Goal: Find specific page/section: Find specific page/section

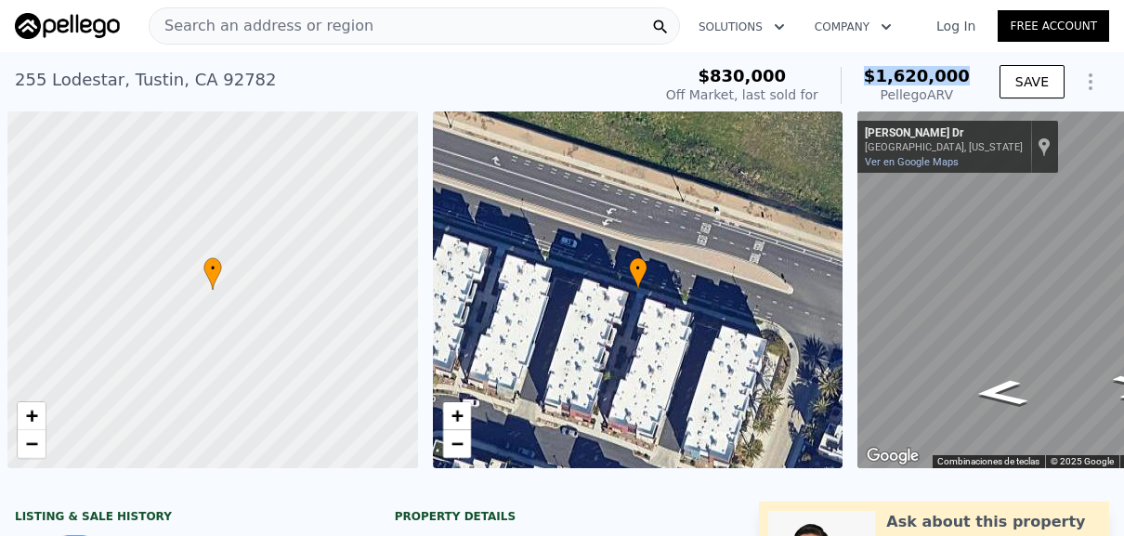
scroll to position [0, 7]
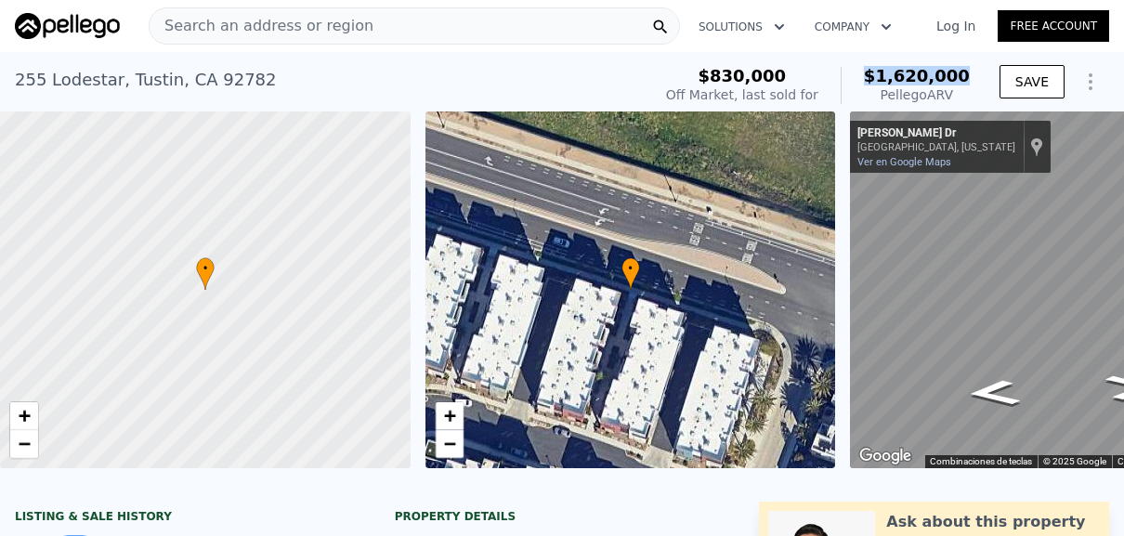
click at [93, 24] on img at bounding box center [67, 26] width 105 height 26
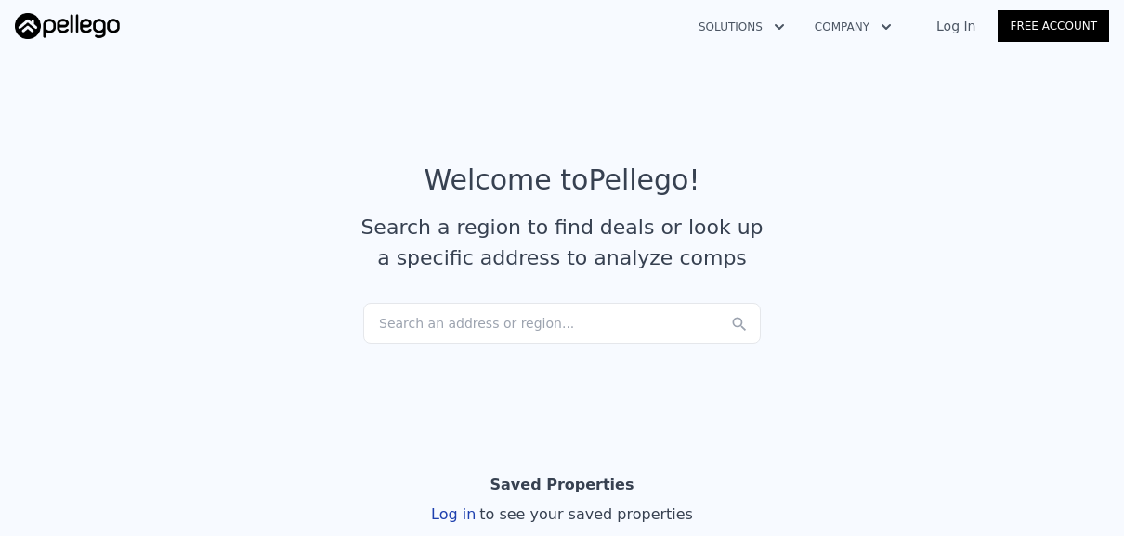
click at [407, 326] on div "Search an address or region..." at bounding box center [562, 323] width 398 height 41
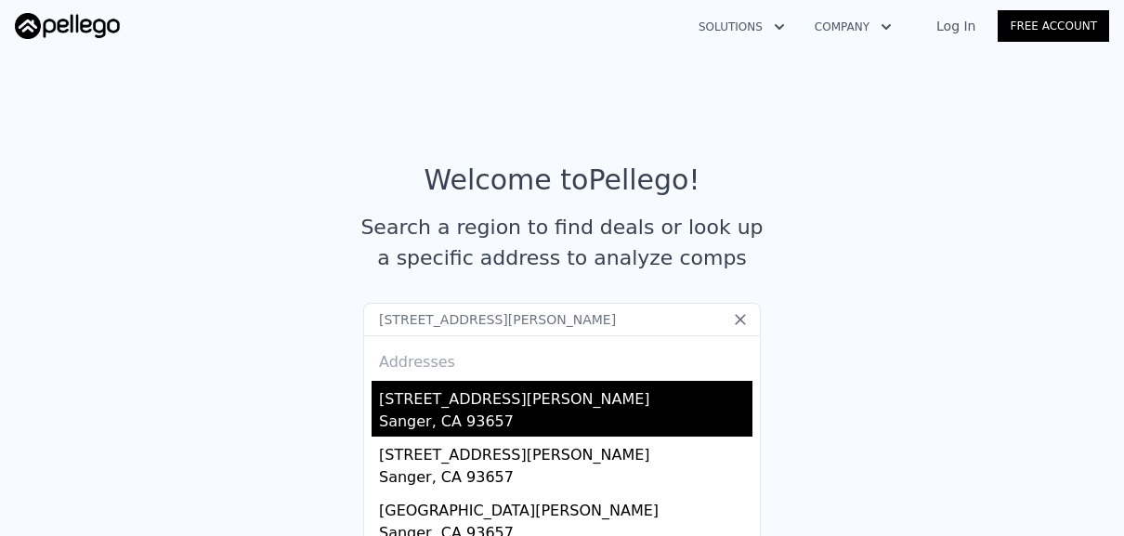
type input "[STREET_ADDRESS][PERSON_NAME]"
click at [451, 411] on div "Sanger, CA 93657" at bounding box center [565, 424] width 373 height 26
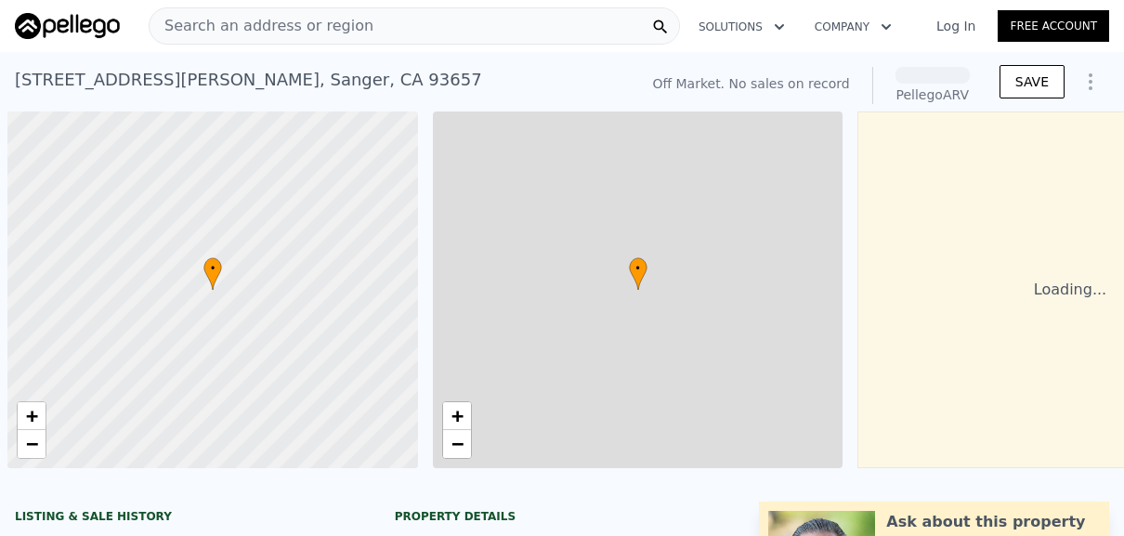
scroll to position [0, 7]
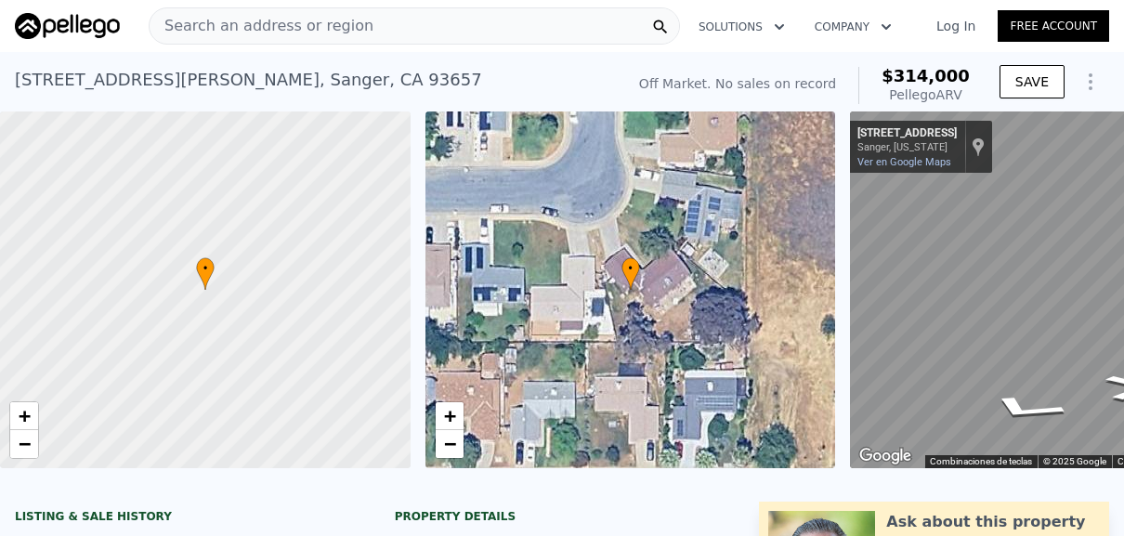
click at [72, 28] on img at bounding box center [67, 26] width 105 height 26
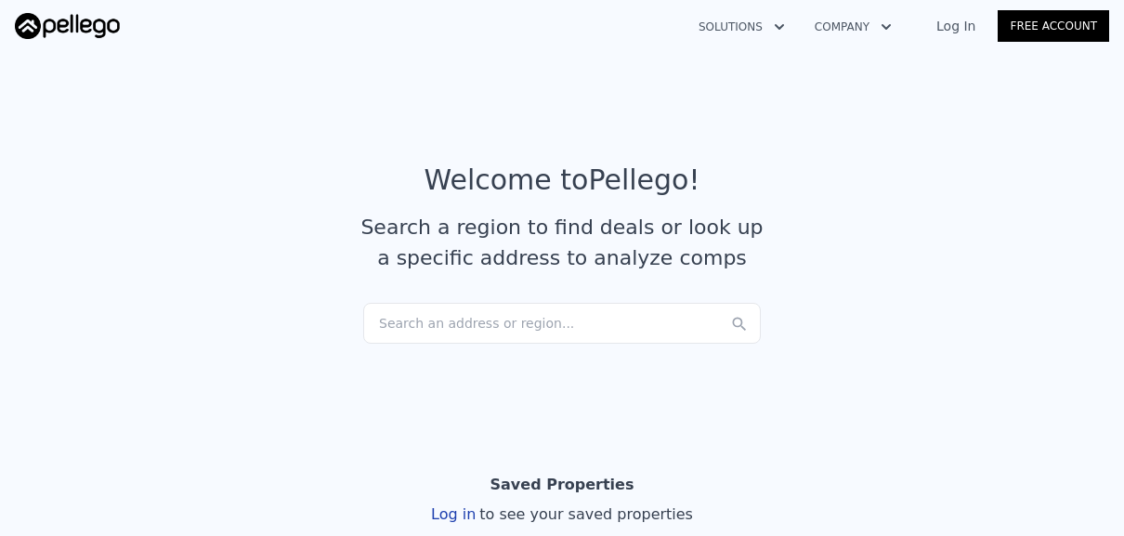
click at [451, 320] on div "Search an address or region..." at bounding box center [562, 323] width 398 height 41
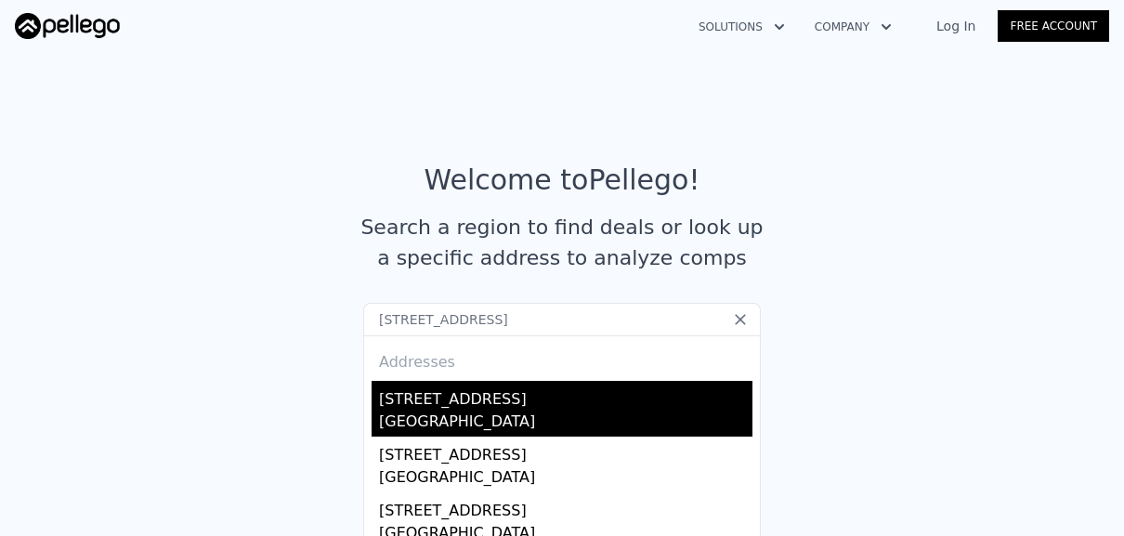
type input "[STREET_ADDRESS]"
click at [446, 399] on div "[STREET_ADDRESS]" at bounding box center [565, 396] width 373 height 30
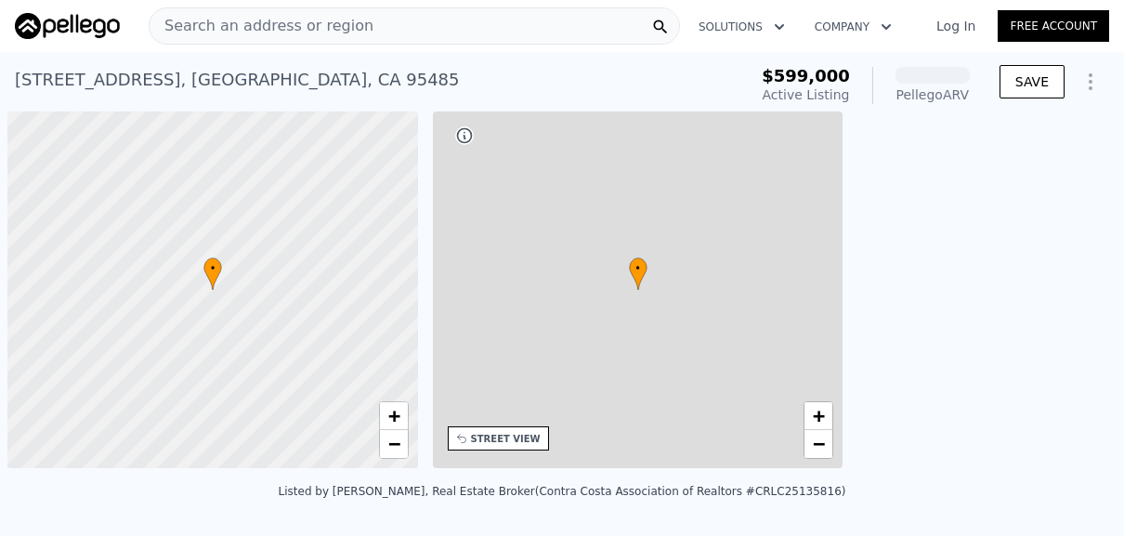
scroll to position [0, 7]
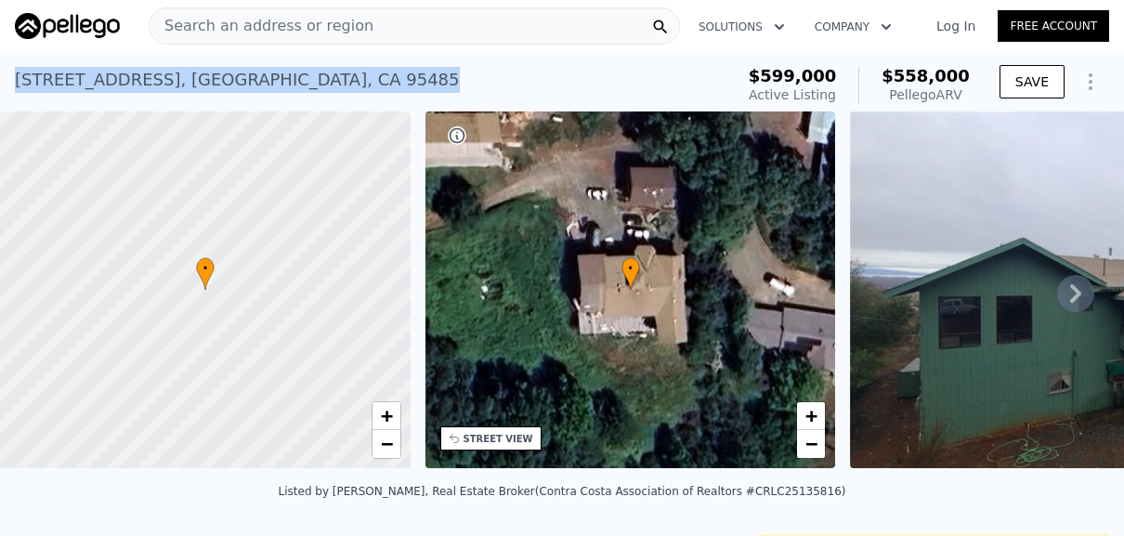
drag, startPoint x: 18, startPoint y: 81, endPoint x: 451, endPoint y: 90, distance: 433.9
click at [451, 90] on div "[STREET_ADDRESS] Active at $599k (~ARV $558k )" at bounding box center [371, 85] width 712 height 52
copy div "[STREET_ADDRESS]"
